Goal: Task Accomplishment & Management: Complete application form

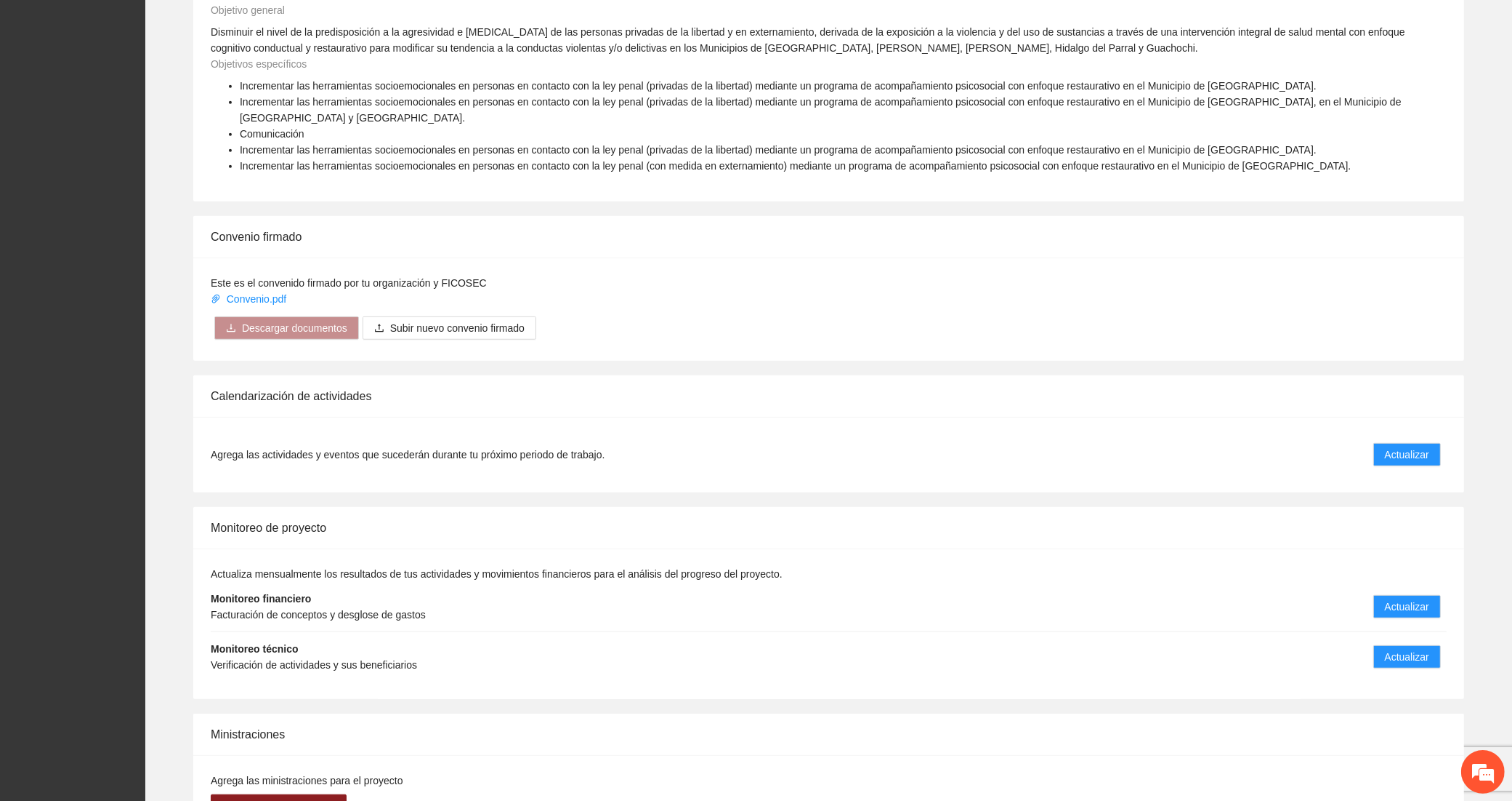
scroll to position [1151, 0]
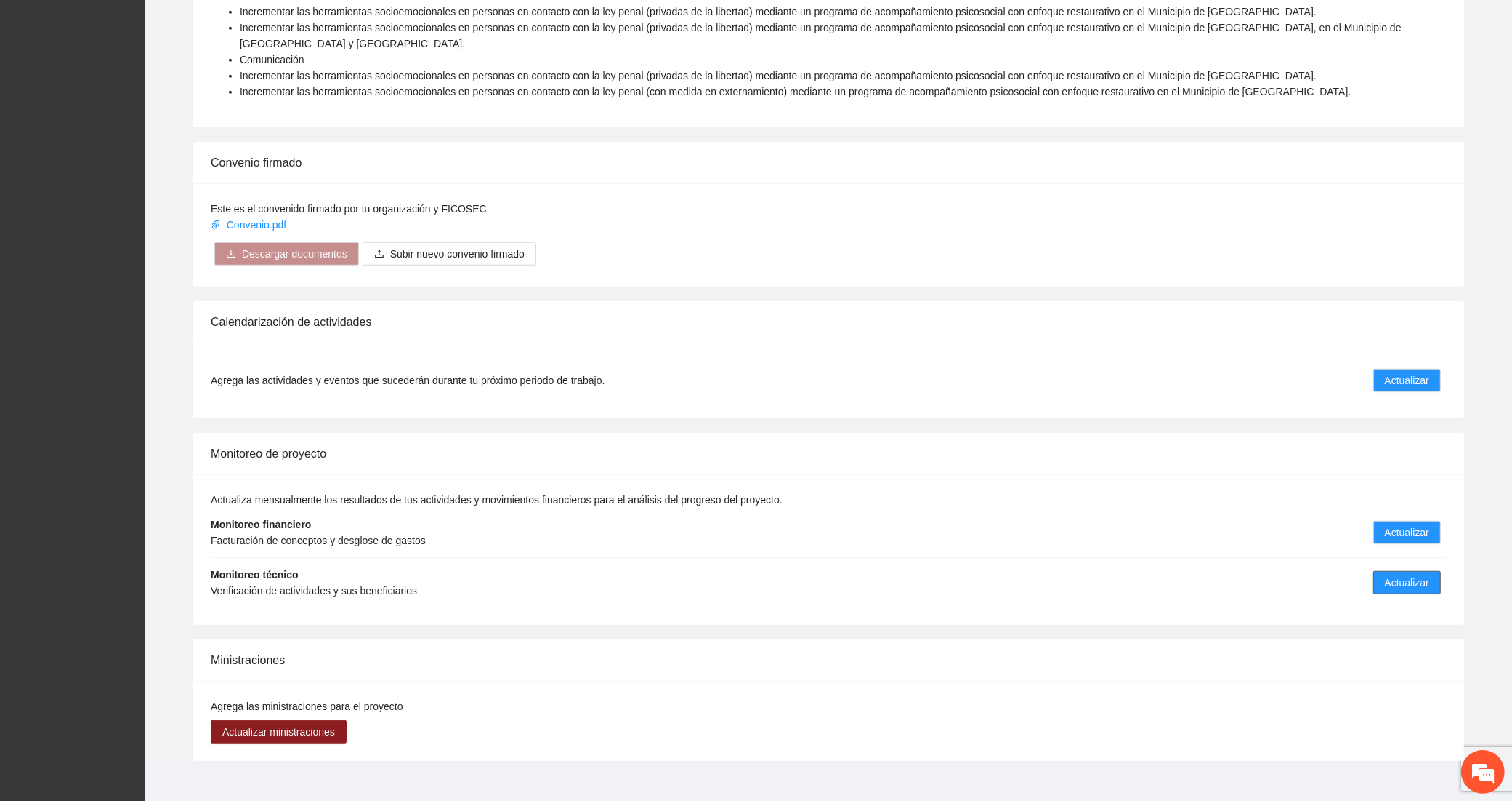
click at [1392, 575] on span "Actualizar" at bounding box center [1408, 583] width 45 height 16
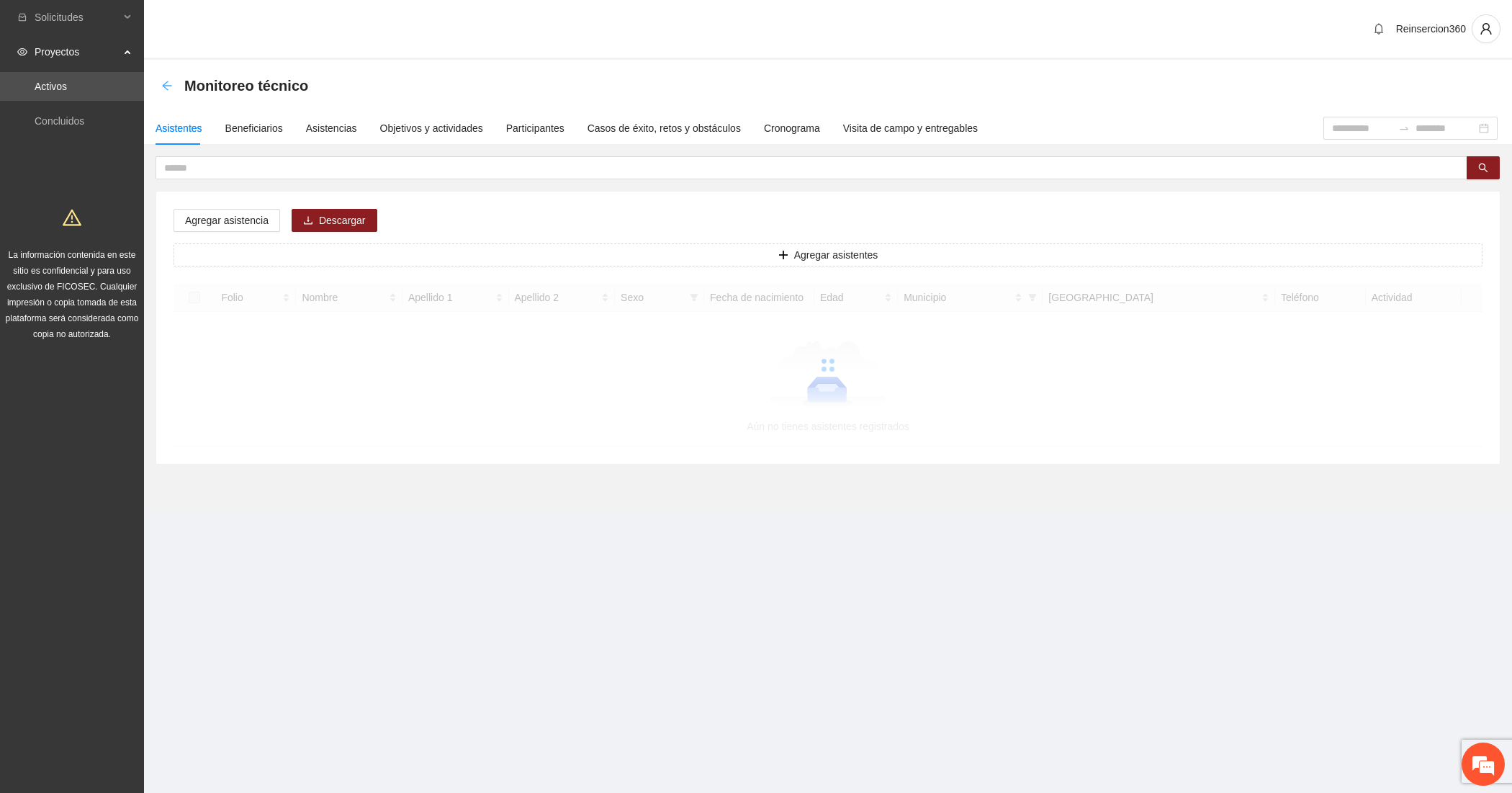
click at [164, 80] on icon "arrow-left" at bounding box center [167, 86] width 12 height 12
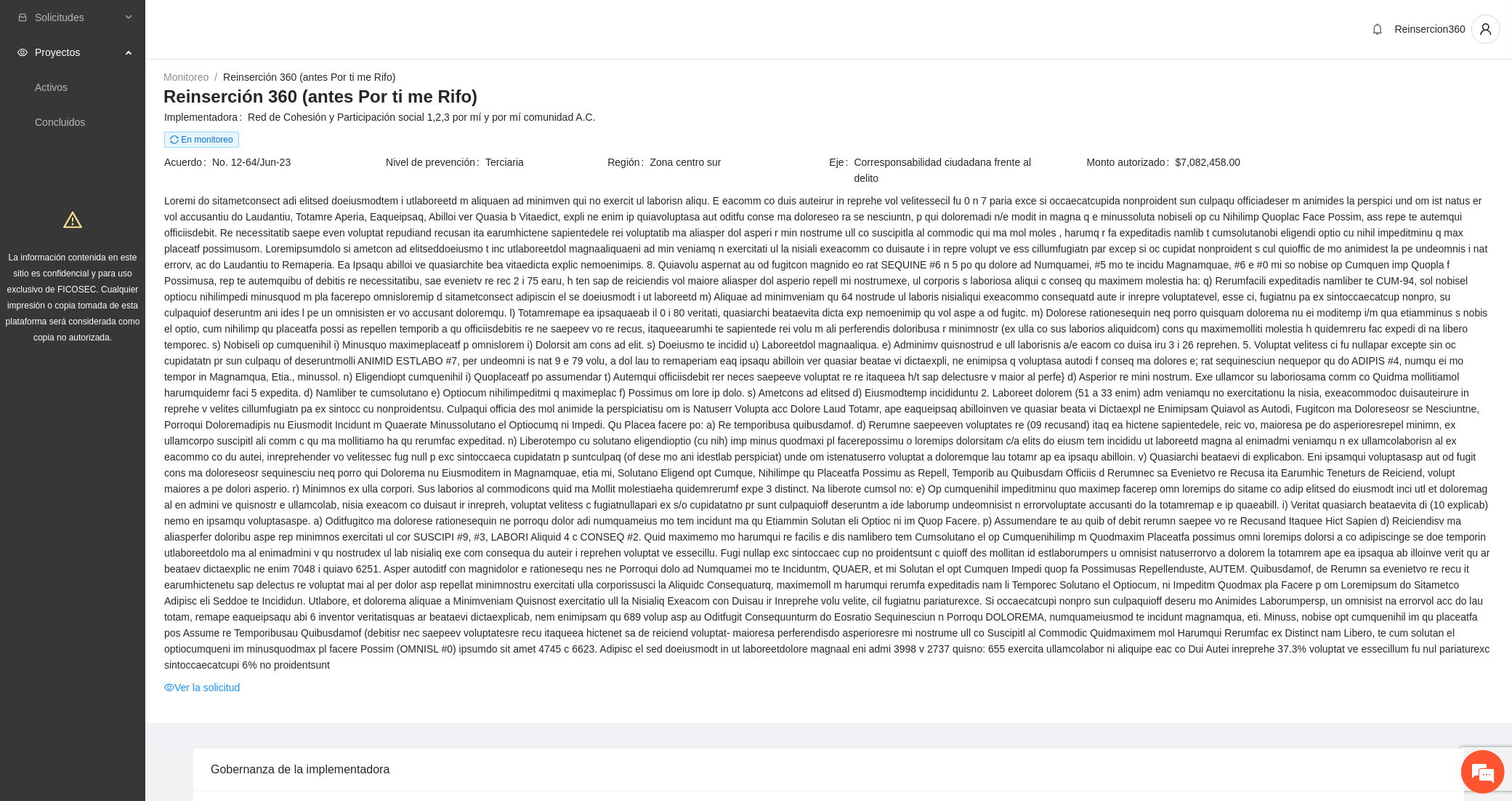
click at [74, 65] on span "Proyectos" at bounding box center [78, 52] width 86 height 29
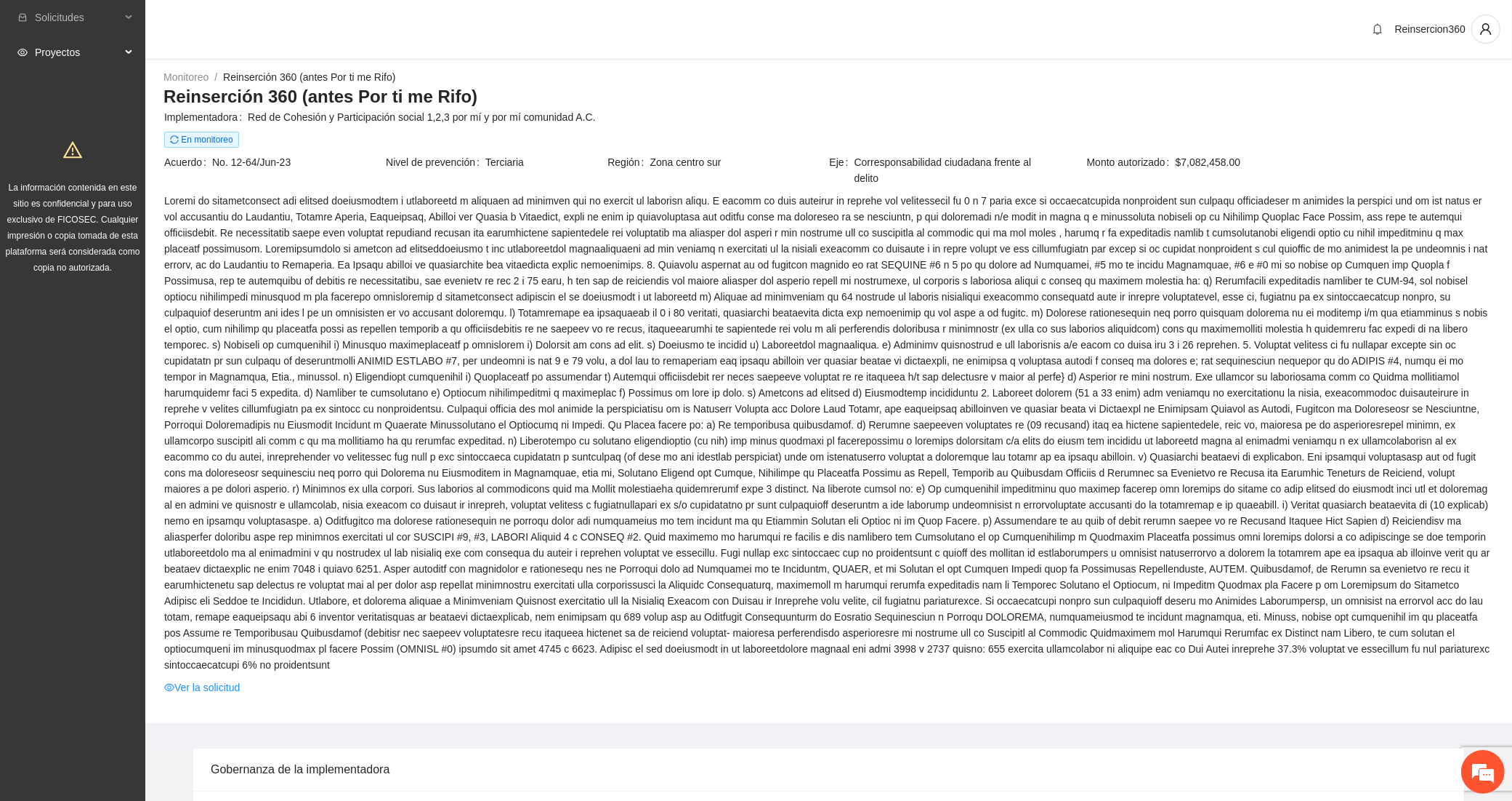
click at [74, 51] on span "Proyectos" at bounding box center [78, 52] width 86 height 29
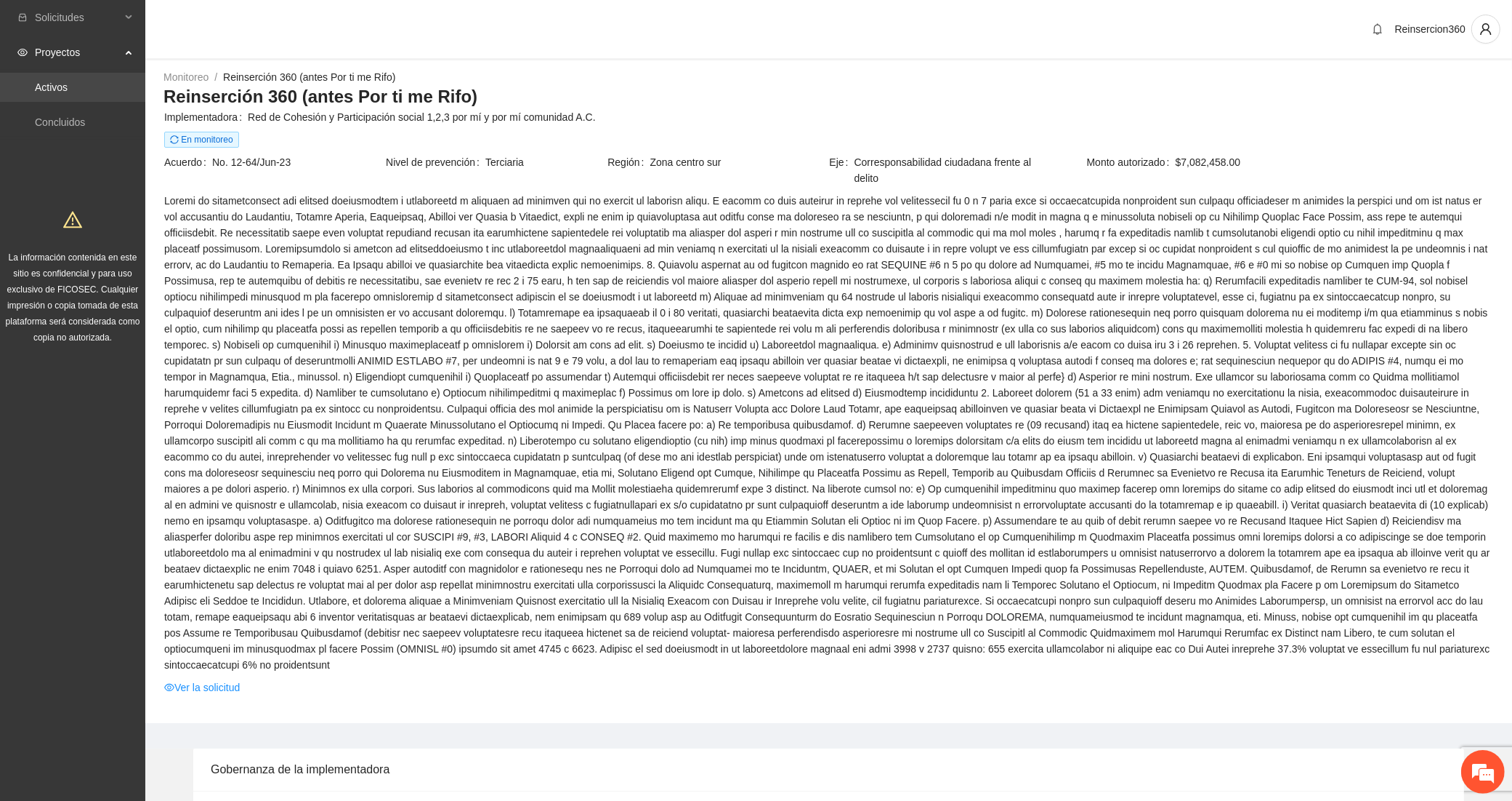
click at [68, 82] on link "Activos" at bounding box center [51, 87] width 33 height 12
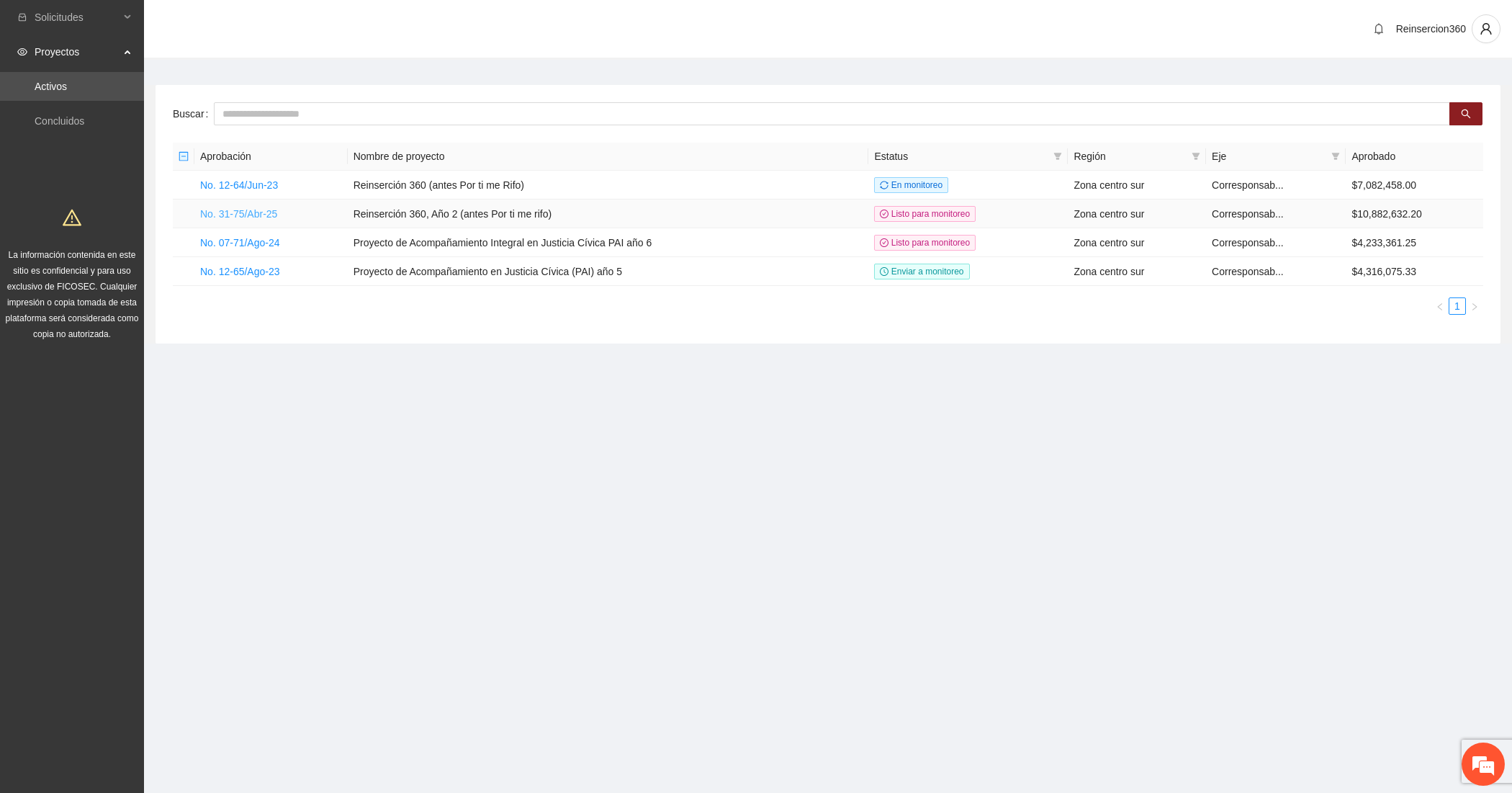
click at [246, 216] on link "No. 31-75/Abr-25" at bounding box center [238, 214] width 77 height 12
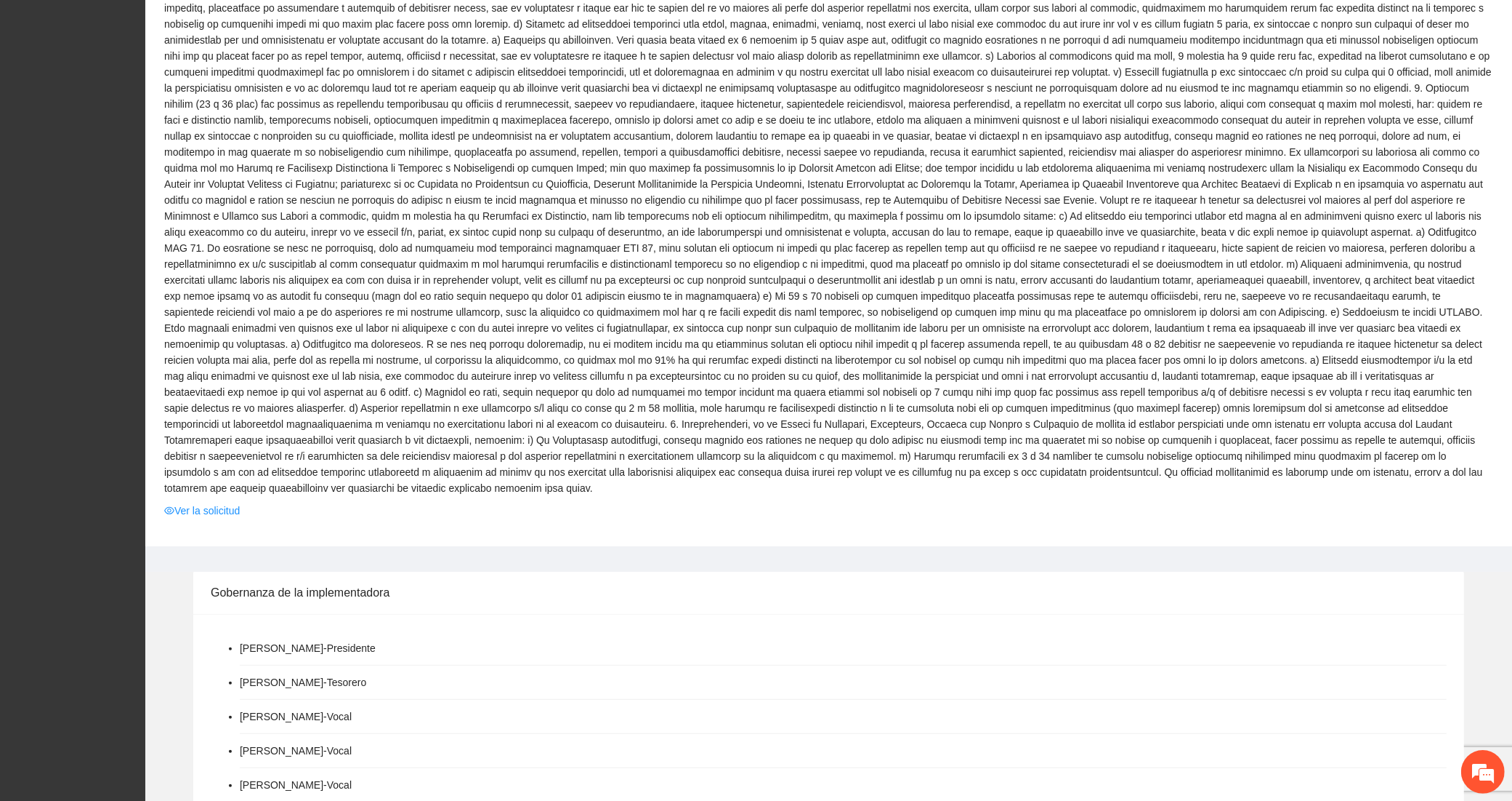
scroll to position [1091, 0]
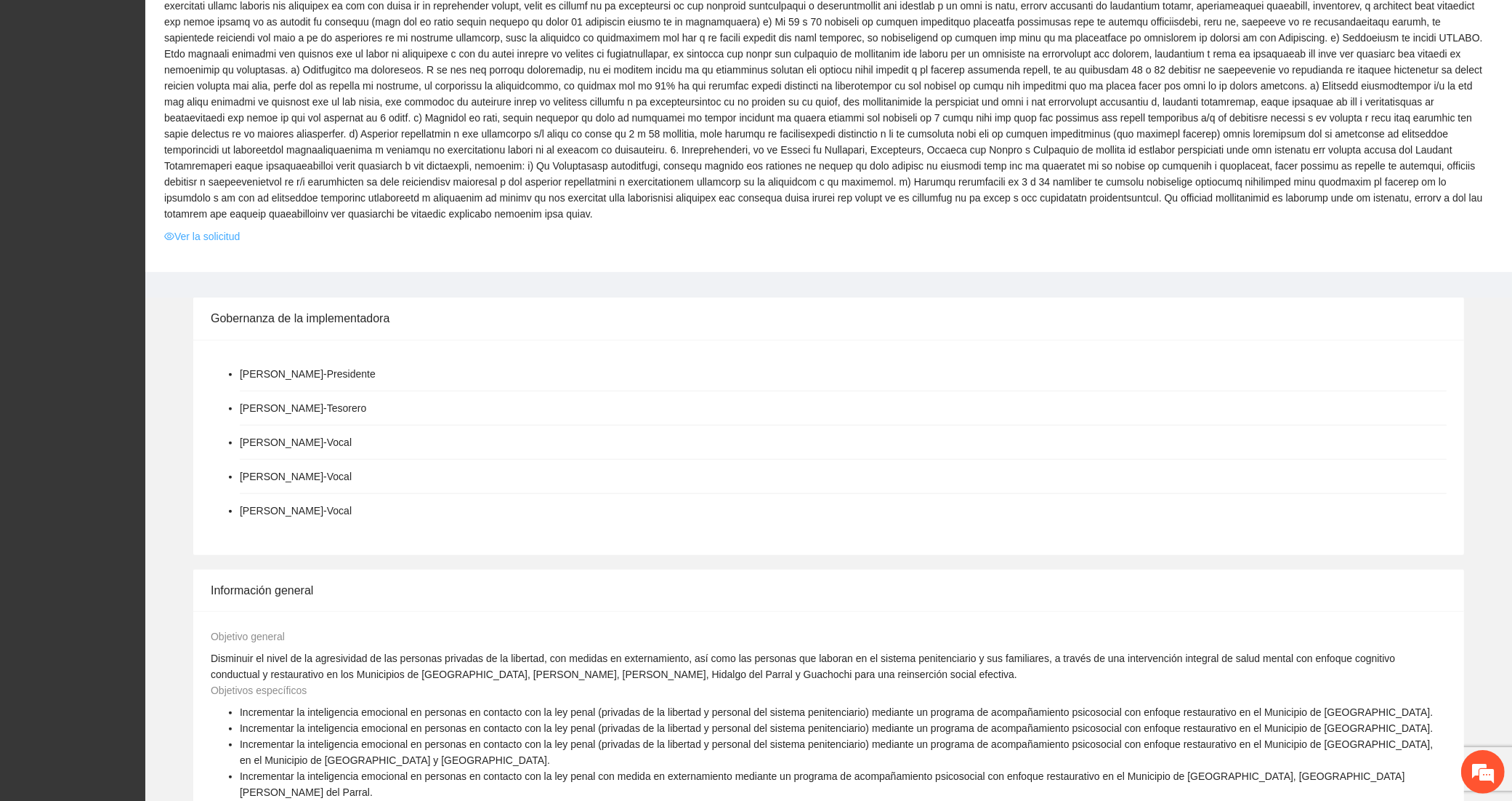
click at [201, 229] on link "Ver la solicitud" at bounding box center [202, 236] width 75 height 16
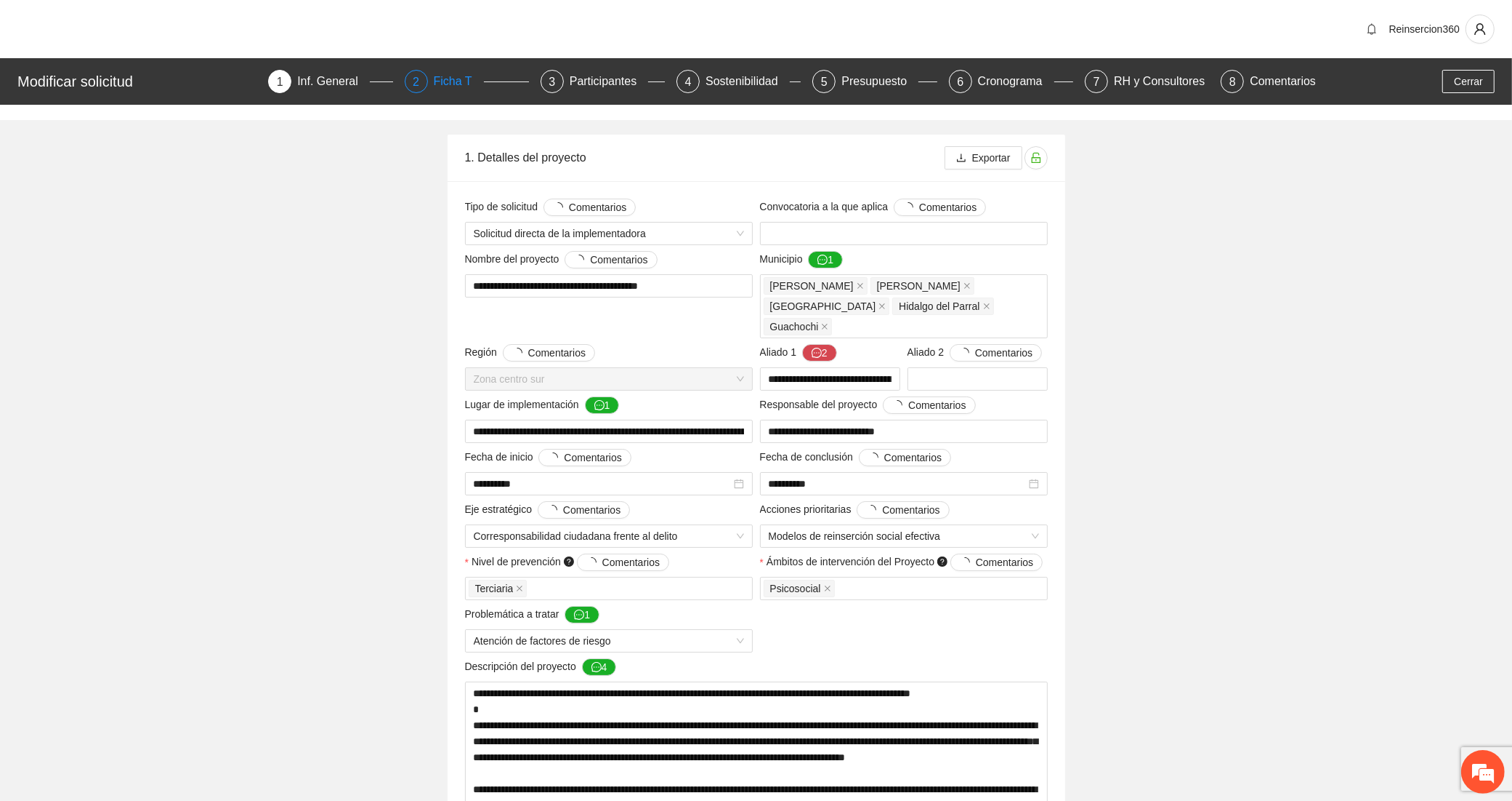
click at [437, 82] on div "2 Ficha T" at bounding box center [467, 81] width 124 height 23
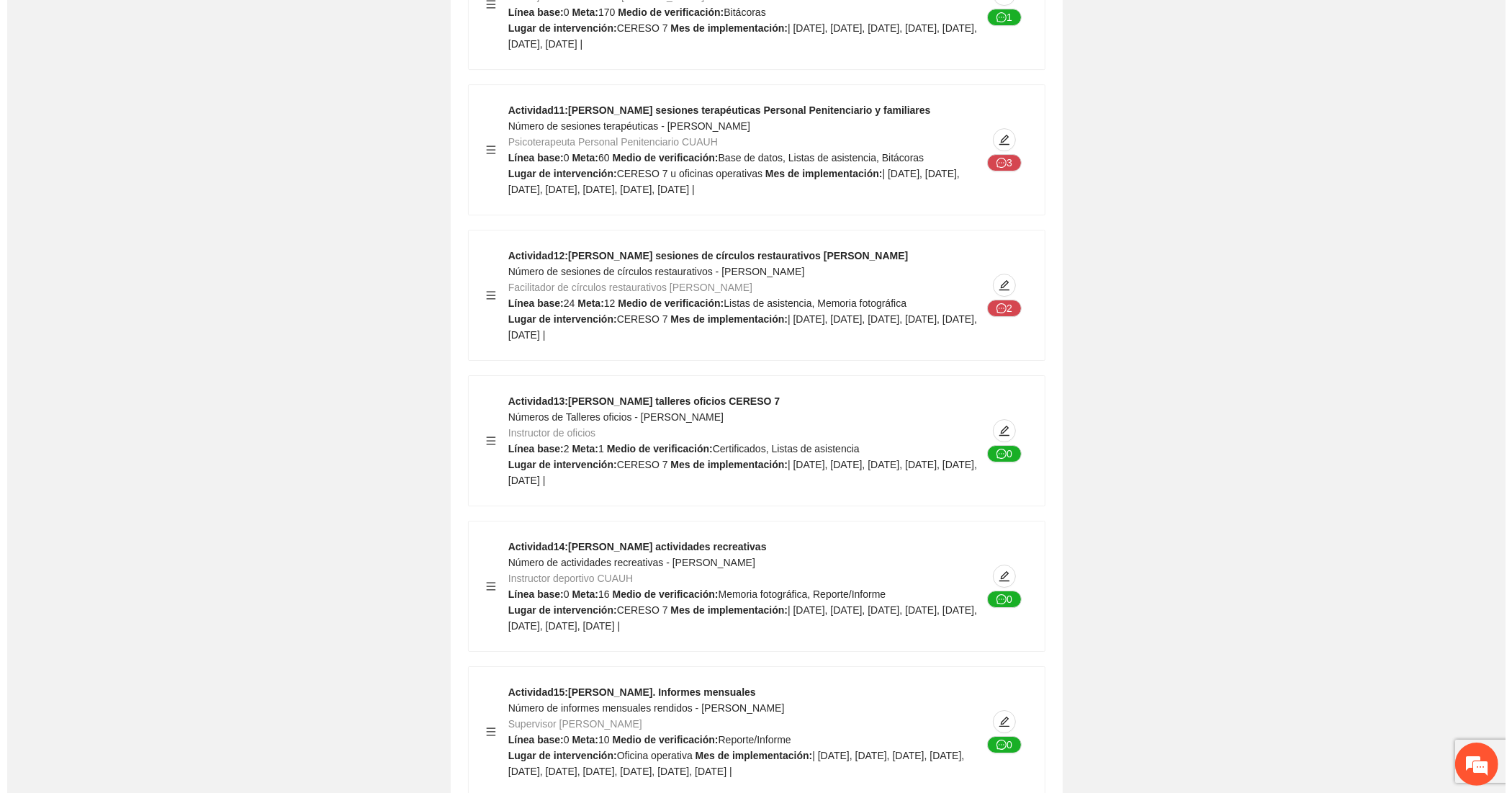
scroll to position [23348, 0]
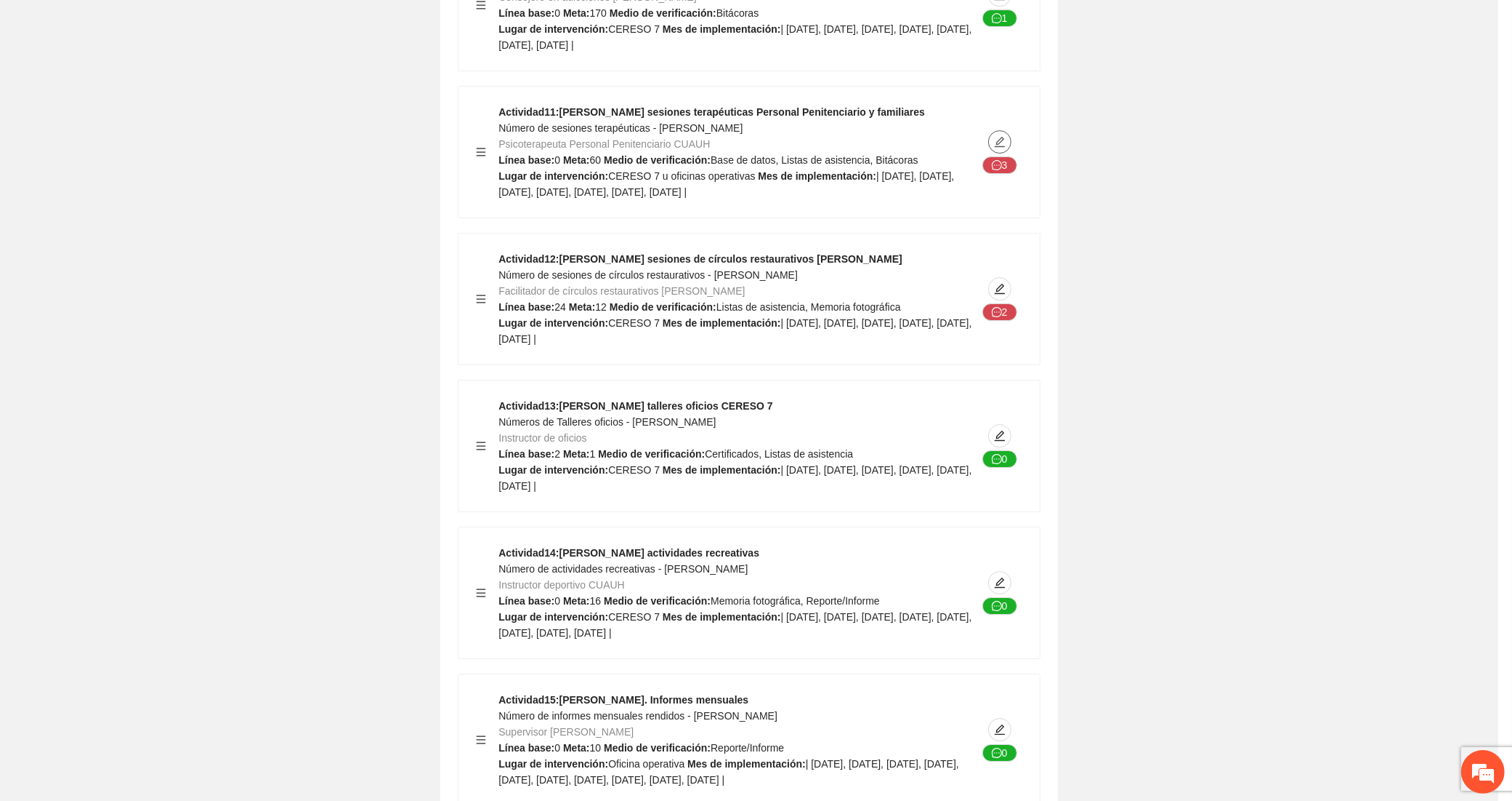
type textarea "**********"
type input "**********"
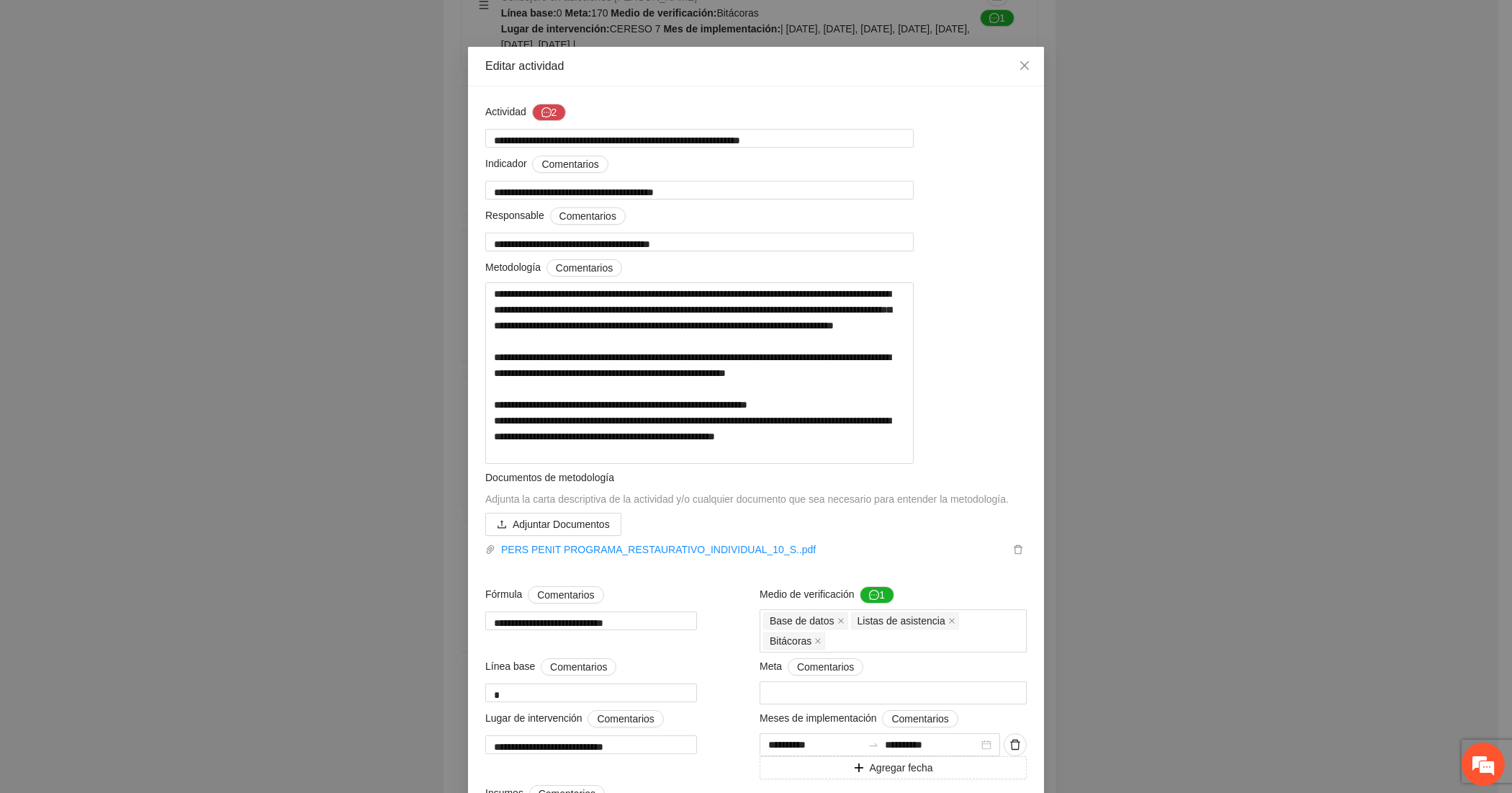
scroll to position [0, 0]
